Goal: Task Accomplishment & Management: Complete application form

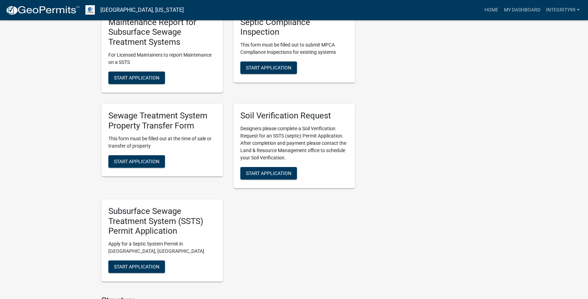
scroll to position [347, 0]
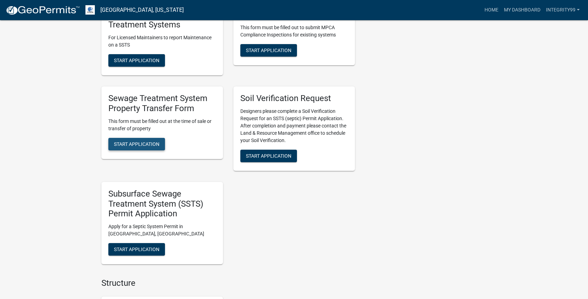
click at [138, 141] on span "Start Application" at bounding box center [137, 144] width 46 height 6
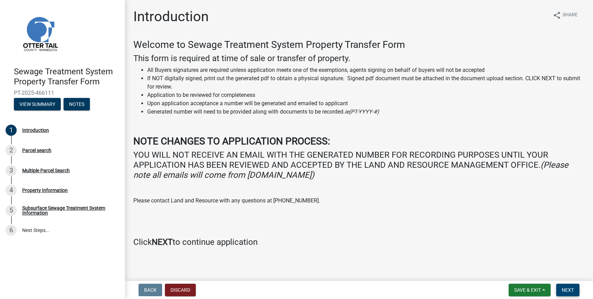
click at [564, 285] on button "Next" at bounding box center [568, 290] width 23 height 13
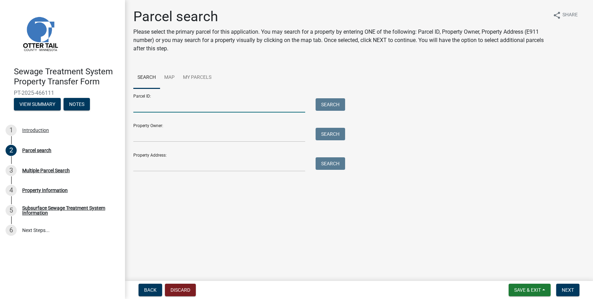
click at [139, 102] on input "Parcel ID:" at bounding box center [219, 105] width 172 height 14
type input "25000990835000"
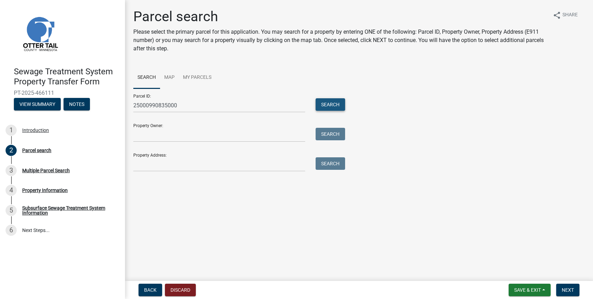
click at [324, 107] on button "Search" at bounding box center [331, 104] width 30 height 13
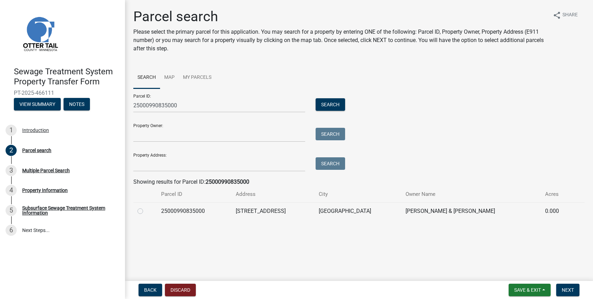
click at [146, 207] on label at bounding box center [146, 207] width 0 height 0
click at [146, 212] on input "radio" at bounding box center [148, 209] width 5 height 5
radio input "true"
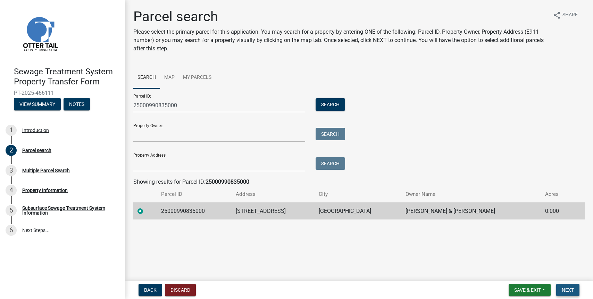
click at [567, 286] on button "Next" at bounding box center [568, 290] width 23 height 13
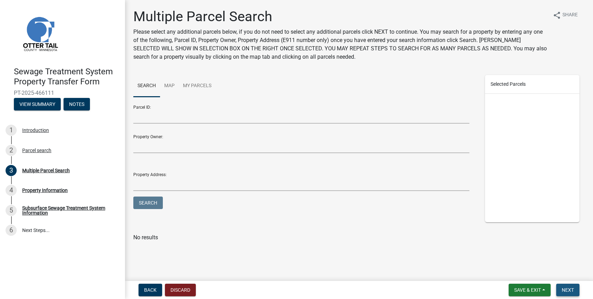
click at [564, 286] on button "Next" at bounding box center [568, 290] width 23 height 13
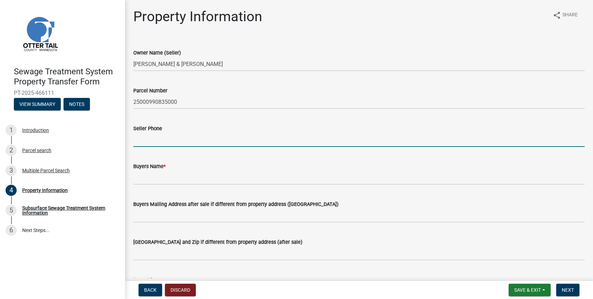
click at [149, 141] on input "Seller Phone" at bounding box center [359, 140] width 452 height 14
type input "[PHONE_NUMBER]"
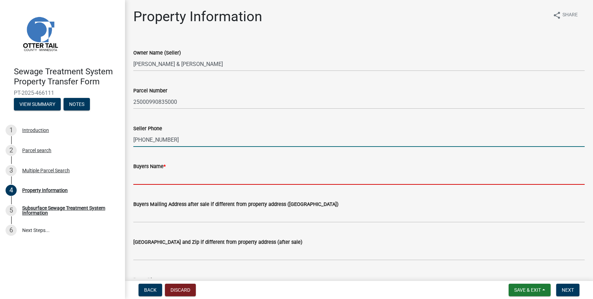
click at [149, 175] on input "Buyers Name *" at bounding box center [359, 178] width 452 height 14
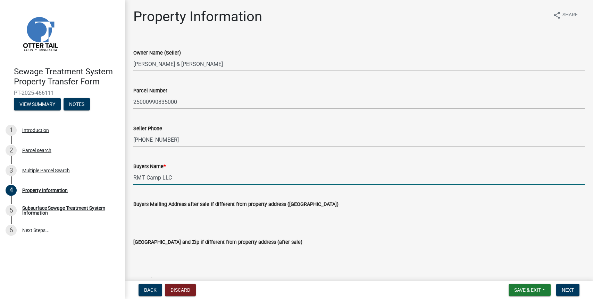
type input "RMT Camp LLC"
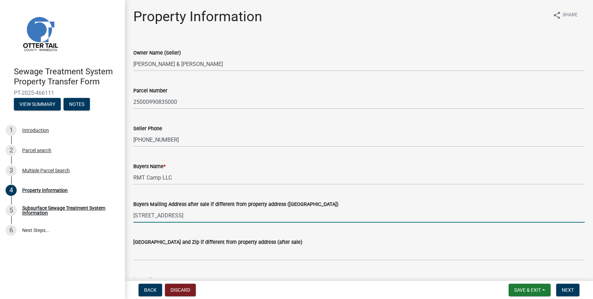
type input "[STREET_ADDRESS]"
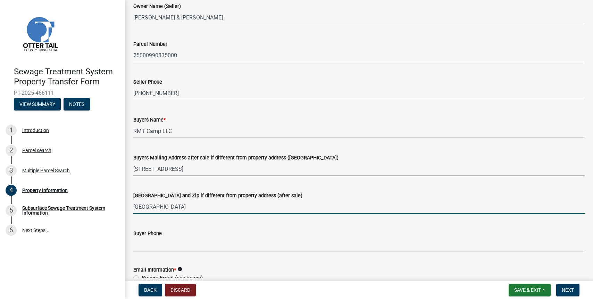
scroll to position [139, 0]
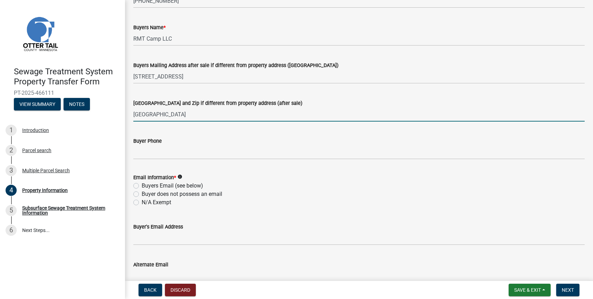
type input "[GEOGRAPHIC_DATA]"
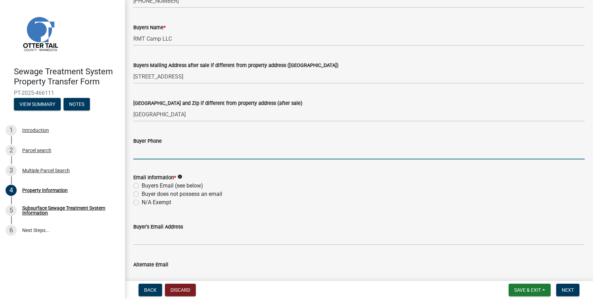
click at [146, 154] on input "Buyer Phone" at bounding box center [359, 152] width 452 height 14
type input "[PHONE_NUMBER]"
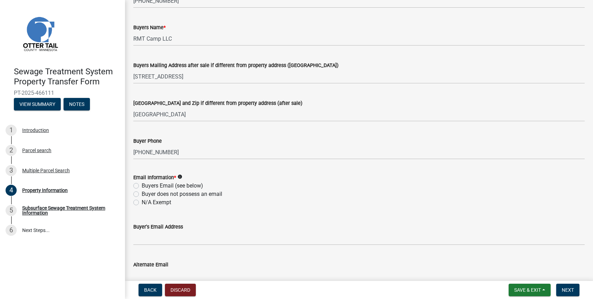
click at [142, 187] on label "Buyers Email (see below)" at bounding box center [172, 186] width 61 height 8
click at [142, 186] on input "Buyers Email (see below)" at bounding box center [144, 184] width 5 height 5
radio input "true"
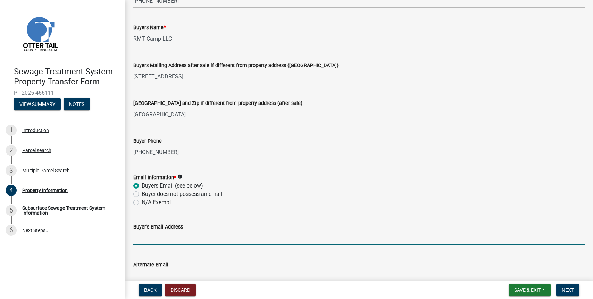
click at [141, 237] on input "Buyer's Email Address" at bounding box center [359, 238] width 452 height 14
type input "[PERSON_NAME][EMAIL_ADDRESS][DOMAIN_NAME]"
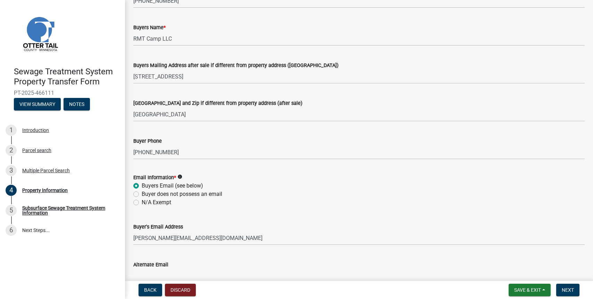
scroll to position [144, 0]
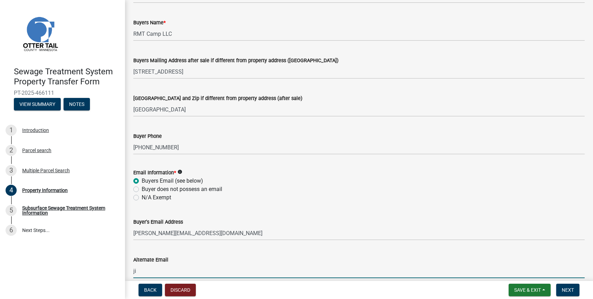
type input "[PERSON_NAME][EMAIL_ADDRESS][DOMAIN_NAME]"
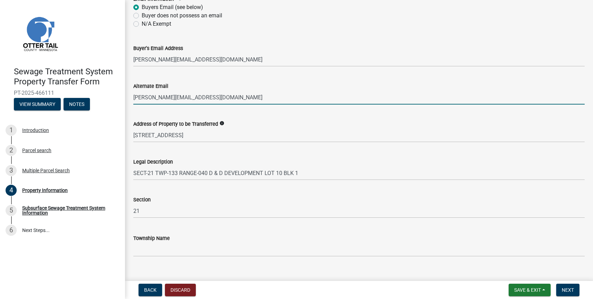
scroll to position [329, 0]
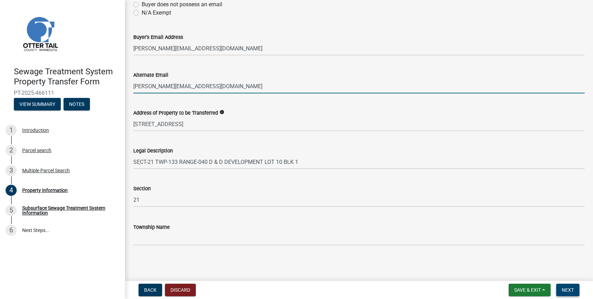
click at [557, 286] on button "Next" at bounding box center [568, 290] width 23 height 13
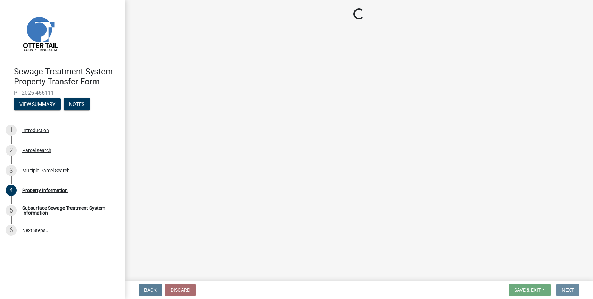
scroll to position [0, 0]
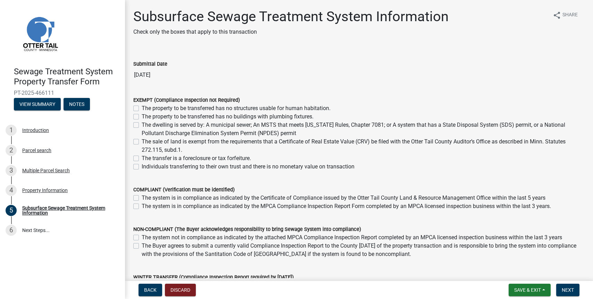
click at [142, 208] on label "The system is in compliance as indicated by the MPCA Compliance Inspection Repo…" at bounding box center [347, 206] width 410 height 8
click at [142, 207] on input "The system is in compliance as indicated by the MPCA Compliance Inspection Repo…" at bounding box center [144, 204] width 5 height 5
checkbox input "true"
checkbox input "false"
checkbox input "true"
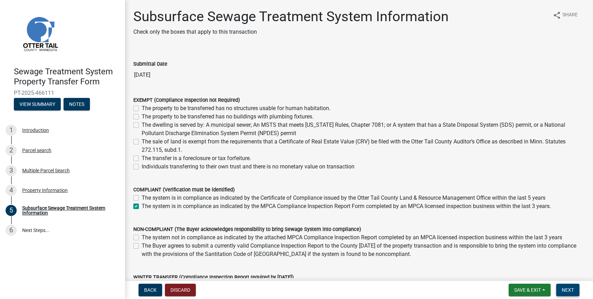
click at [565, 289] on span "Next" at bounding box center [568, 290] width 12 height 6
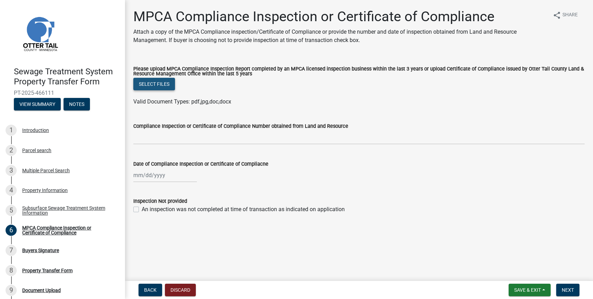
click at [156, 81] on button "Select files" at bounding box center [154, 84] width 42 height 13
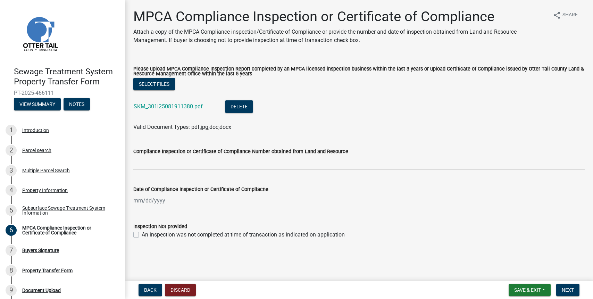
click at [174, 203] on div at bounding box center [165, 200] width 64 height 14
select select "8"
select select "2025"
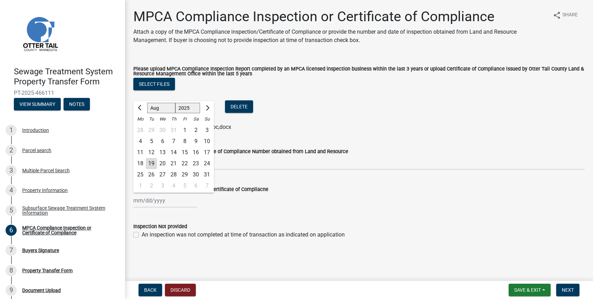
click at [181, 127] on div "1" at bounding box center [184, 130] width 11 height 11
type input "[DATE]"
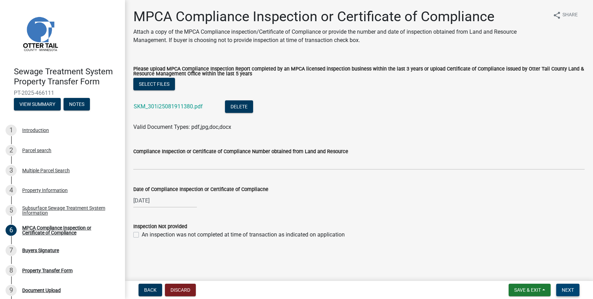
click at [575, 288] on button "Next" at bounding box center [568, 290] width 23 height 13
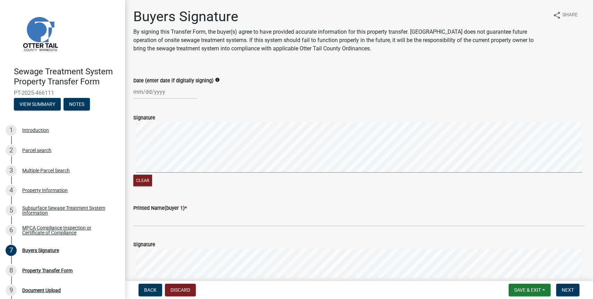
click at [173, 93] on div at bounding box center [165, 92] width 64 height 14
select select "8"
select select "2025"
click at [150, 159] on div "19" at bounding box center [151, 162] width 11 height 11
type input "[DATE]"
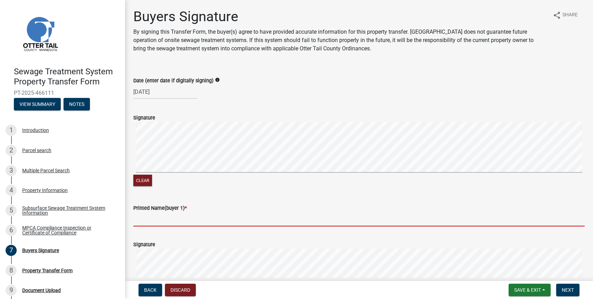
click at [146, 220] on input "Printed Name(buyer 1) *" at bounding box center [359, 219] width 452 height 14
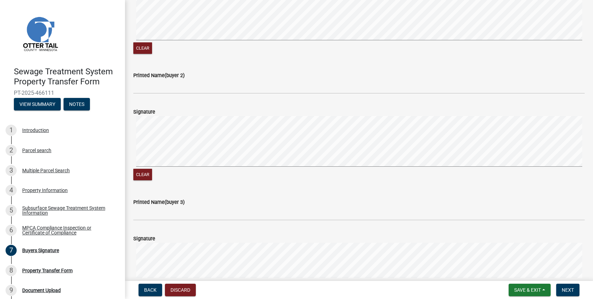
scroll to position [278, 0]
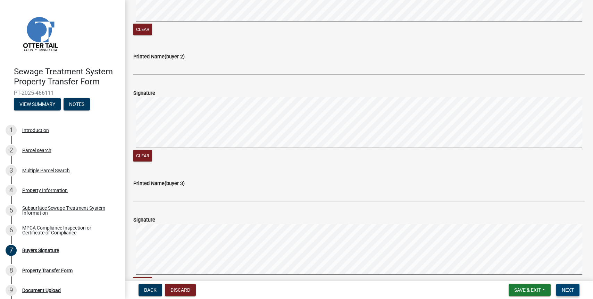
type input "[PERSON_NAME] on behalf of RMT Camp LLc"
click at [566, 290] on span "Next" at bounding box center [568, 290] width 12 height 6
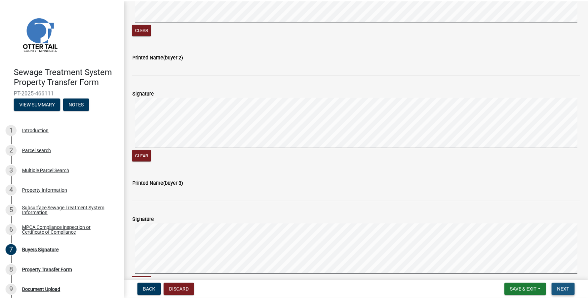
scroll to position [0, 0]
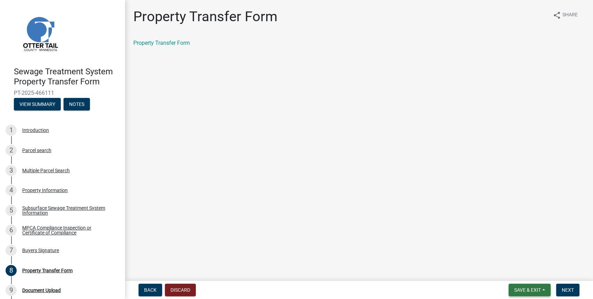
click at [527, 289] on span "Save & Exit" at bounding box center [527, 290] width 27 height 6
click at [520, 271] on button "Save & Exit" at bounding box center [523, 272] width 56 height 17
